Goal: Book appointment/travel/reservation

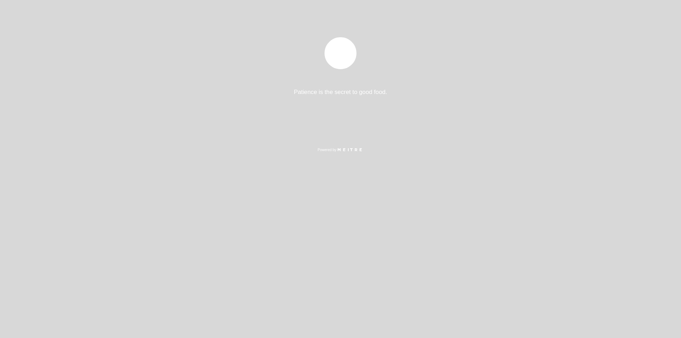
select select "pt"
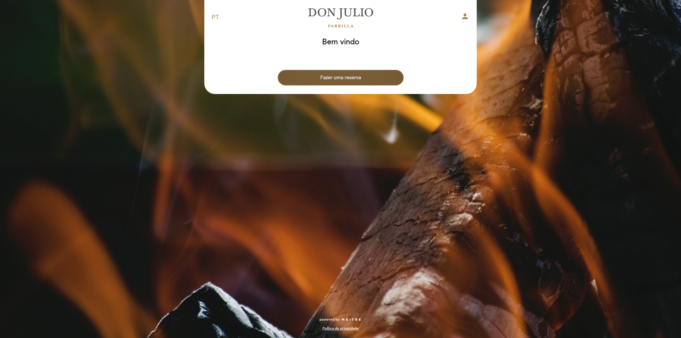
click at [347, 76] on button "Fazer uma reserva" at bounding box center [341, 78] width 126 height 16
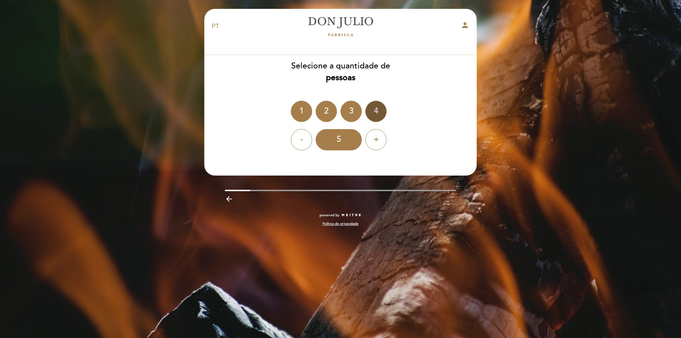
click at [372, 109] on div "4" at bounding box center [375, 111] width 21 height 21
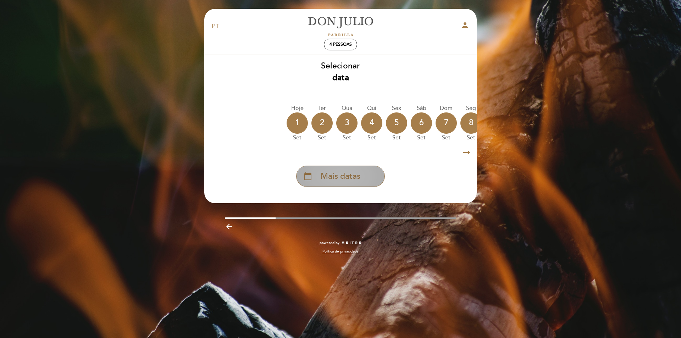
click at [353, 178] on span "Mais datas" at bounding box center [340, 177] width 40 height 12
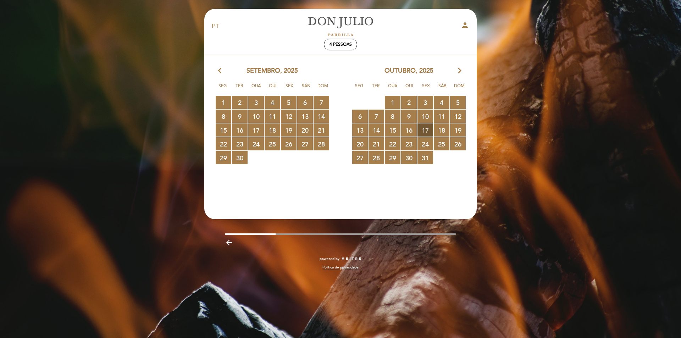
click at [424, 130] on span "17 RESERVAS DISPONÍVEIS" at bounding box center [425, 129] width 16 height 13
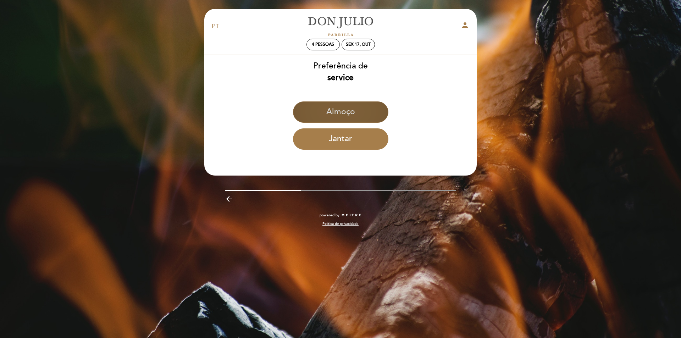
click at [342, 109] on button "Almoço" at bounding box center [340, 111] width 95 height 21
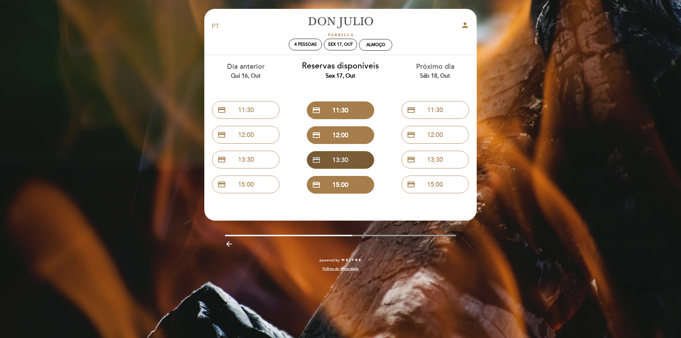
click at [342, 160] on button "credit_card 13:30" at bounding box center [340, 160] width 67 height 18
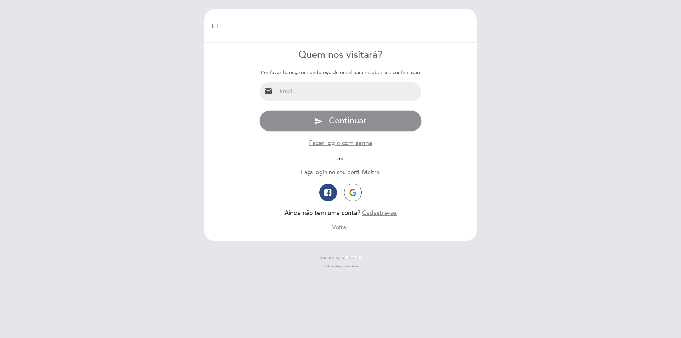
select select "pt"
click at [309, 90] on input "email" at bounding box center [349, 91] width 145 height 19
type input "PRISCYLLACAROL@HOTMAIL.COM"
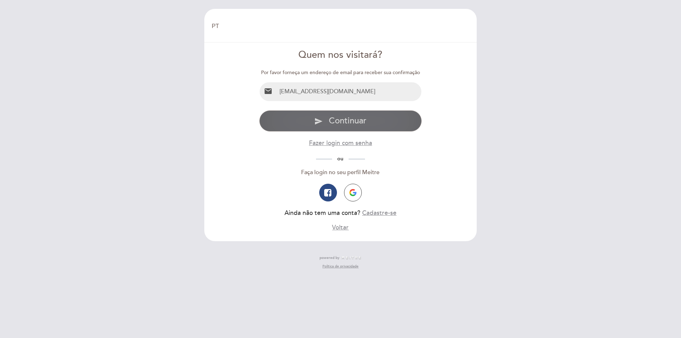
click at [349, 121] on span "Continuar" at bounding box center [348, 121] width 38 height 10
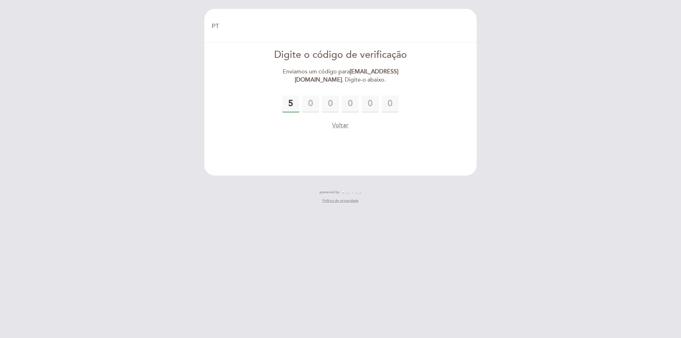
type input "5"
type input "8"
type input "6"
type input "3"
type input "7"
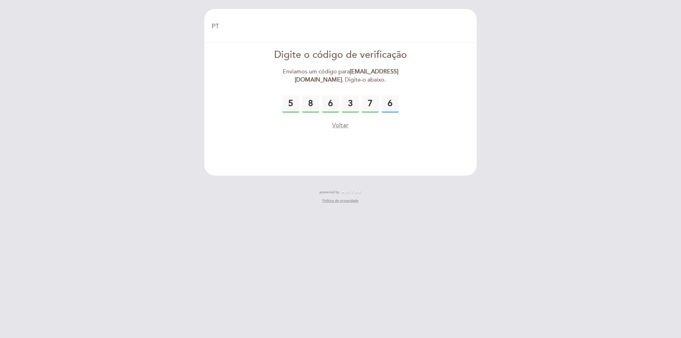
type input "6"
